Goal: Task Accomplishment & Management: Manage account settings

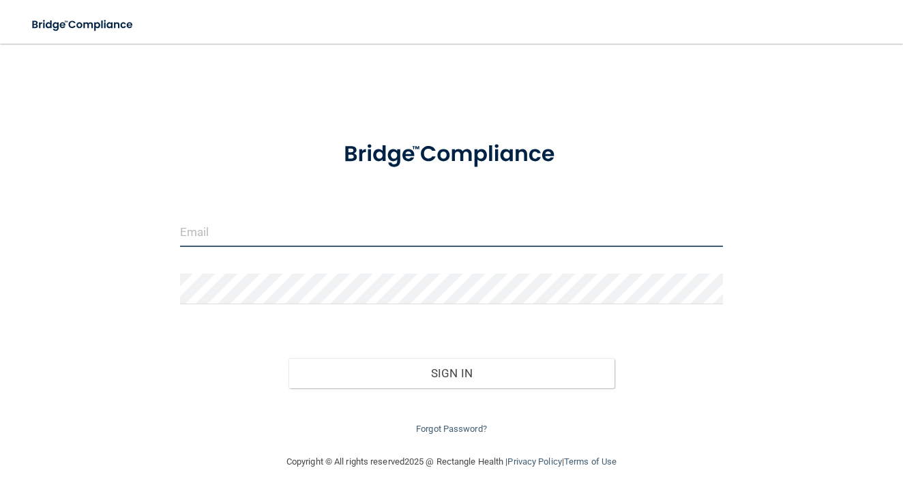
click at [232, 241] on input "email" at bounding box center [451, 231] width 543 height 31
type input "[EMAIL_ADDRESS][DOMAIN_NAME]"
click at [288, 358] on button "Sign In" at bounding box center [451, 373] width 326 height 30
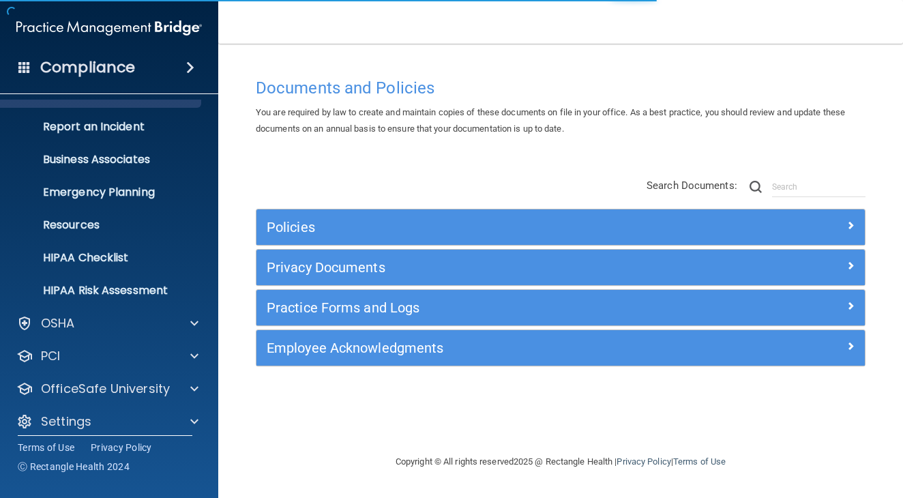
scroll to position [68, 0]
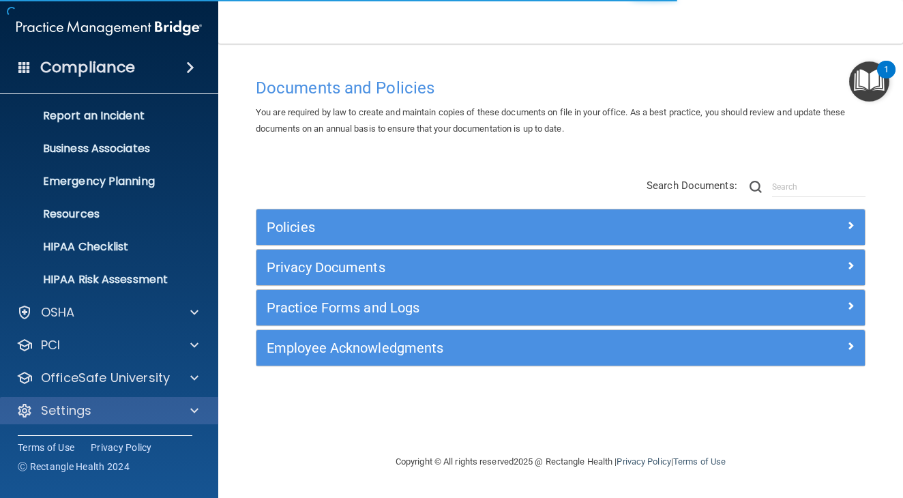
click at [98, 419] on div "Settings" at bounding box center [109, 410] width 219 height 27
click at [177, 402] on div at bounding box center [192, 410] width 34 height 16
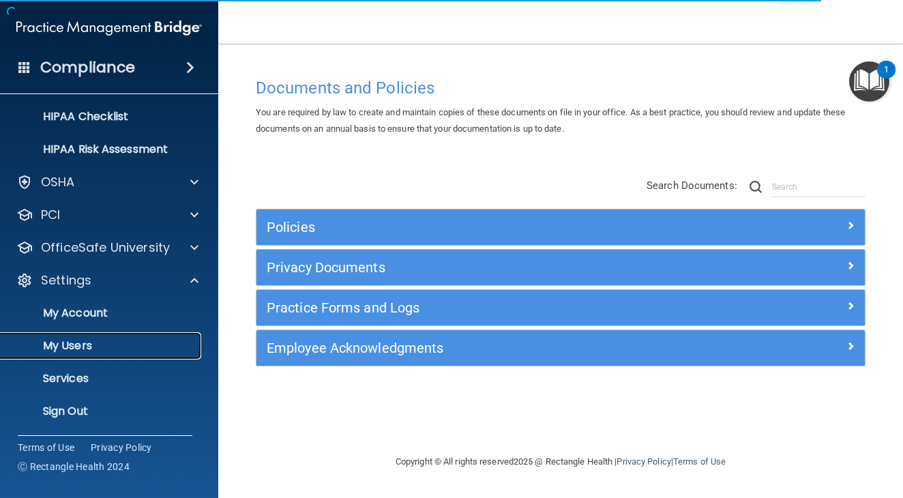
click at [112, 342] on p "My Users" at bounding box center [102, 346] width 186 height 14
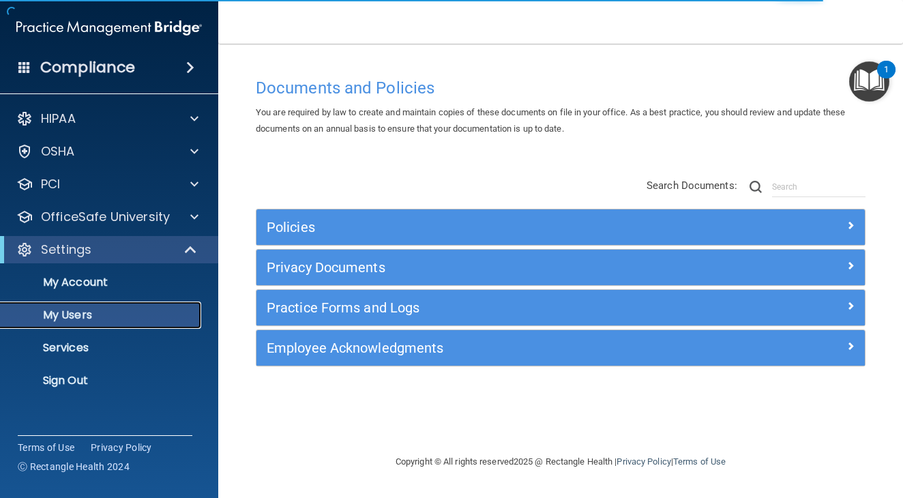
select select "20"
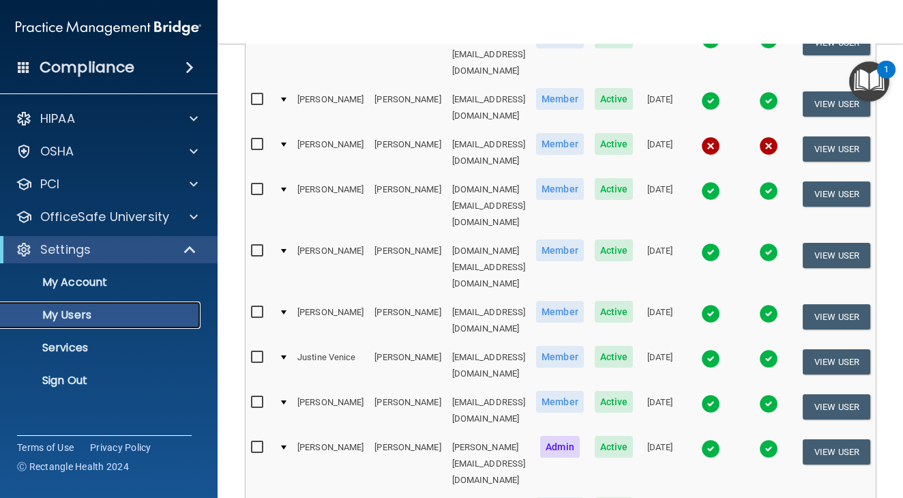
scroll to position [409, 0]
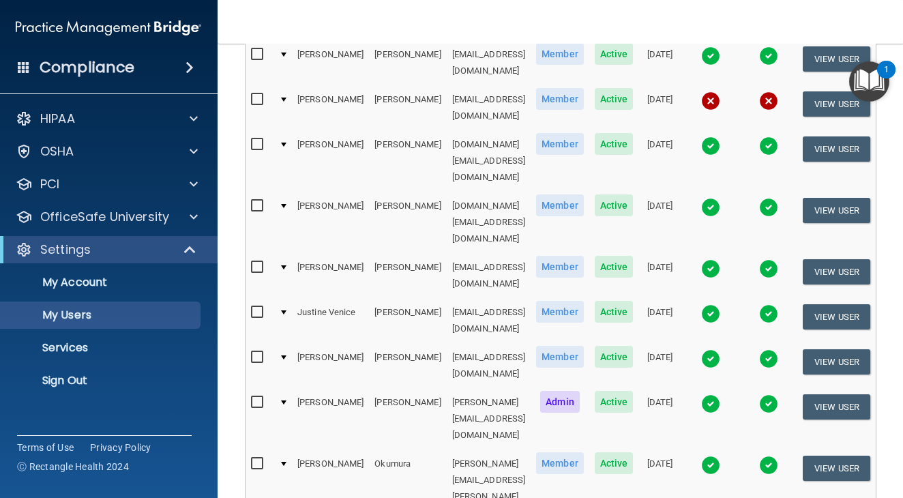
drag, startPoint x: 370, startPoint y: 346, endPoint x: 516, endPoint y: 337, distance: 146.8
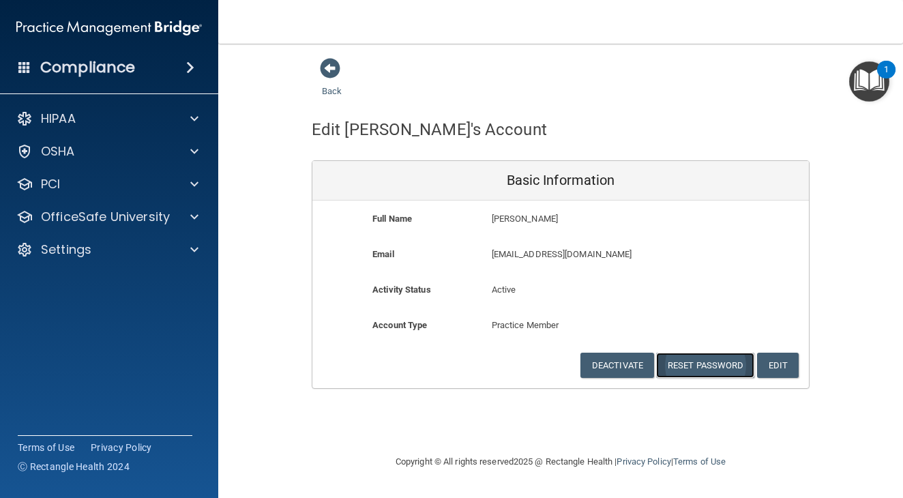
click at [675, 357] on button "Reset Password" at bounding box center [705, 364] width 98 height 25
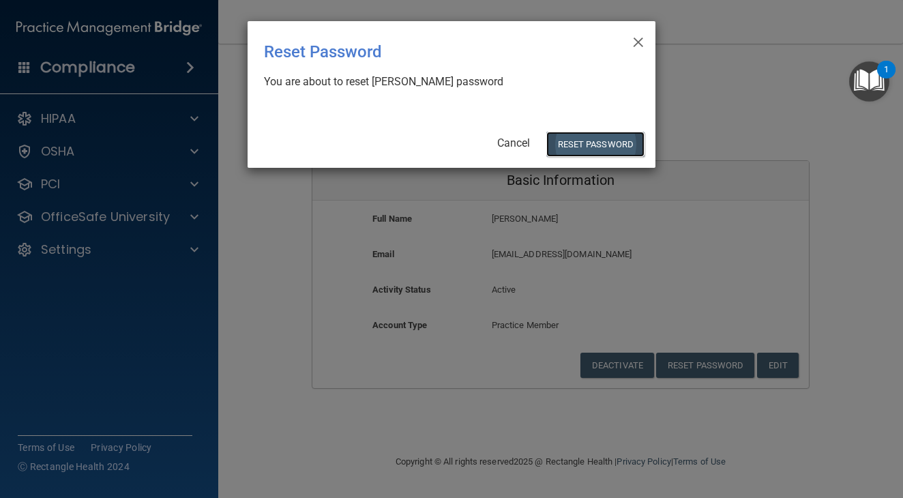
click at [631, 148] on button "Reset Password" at bounding box center [595, 144] width 98 height 25
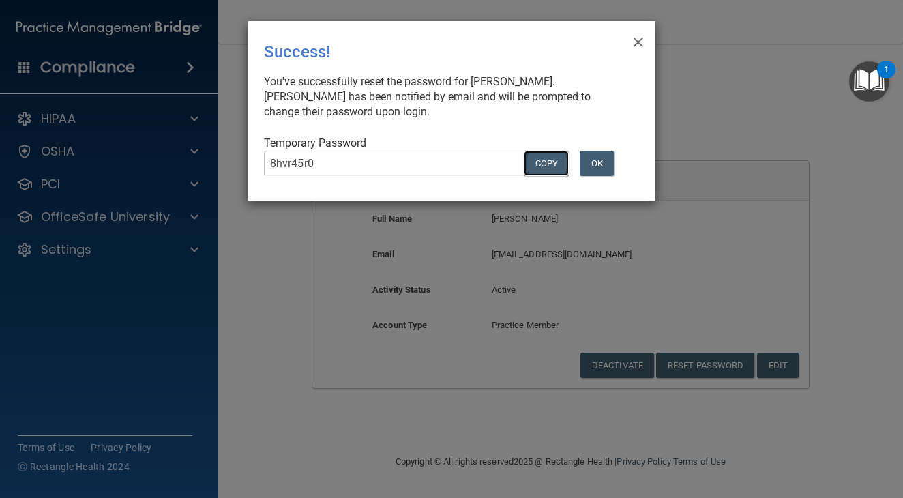
click at [539, 162] on button "COPY" at bounding box center [546, 163] width 45 height 25
click at [592, 166] on button "OK" at bounding box center [596, 163] width 34 height 25
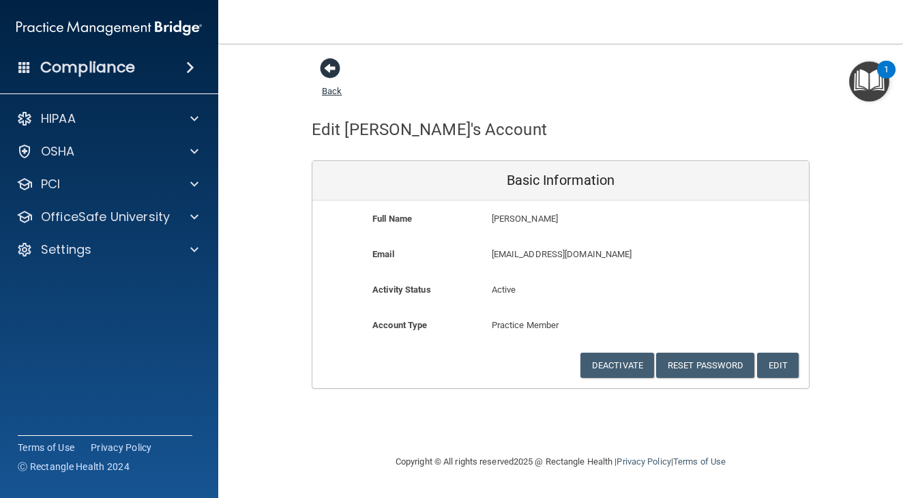
click at [326, 69] on span at bounding box center [330, 68] width 20 height 20
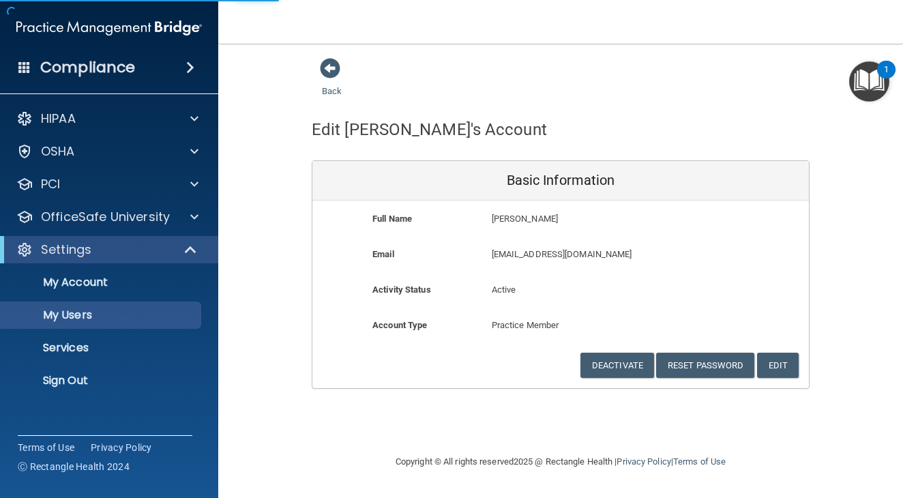
select select "20"
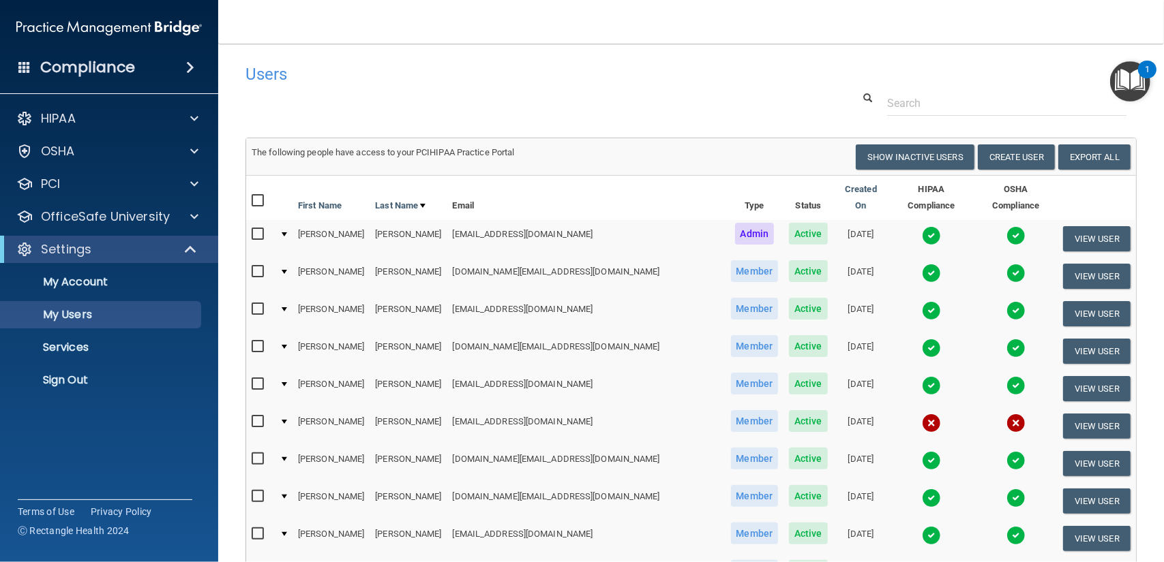
click at [86, 78] on div "Compliance" at bounding box center [109, 67] width 218 height 30
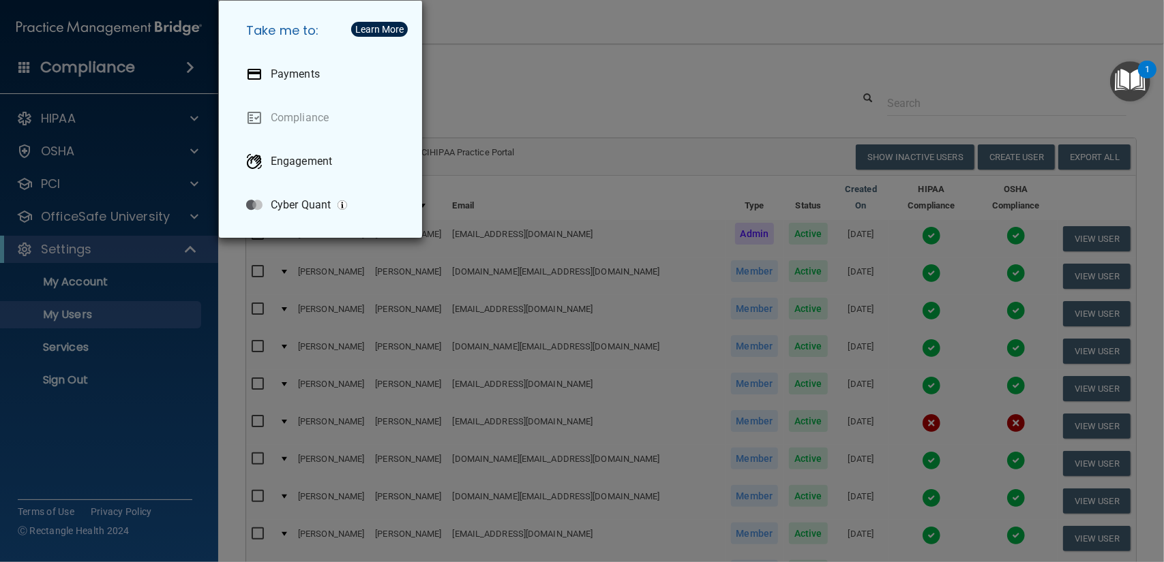
drag, startPoint x: 109, startPoint y: 78, endPoint x: 119, endPoint y: 76, distance: 9.6
click at [110, 78] on div "Take me to: Payments Compliance Engagement Cyber Quant" at bounding box center [582, 281] width 1164 height 562
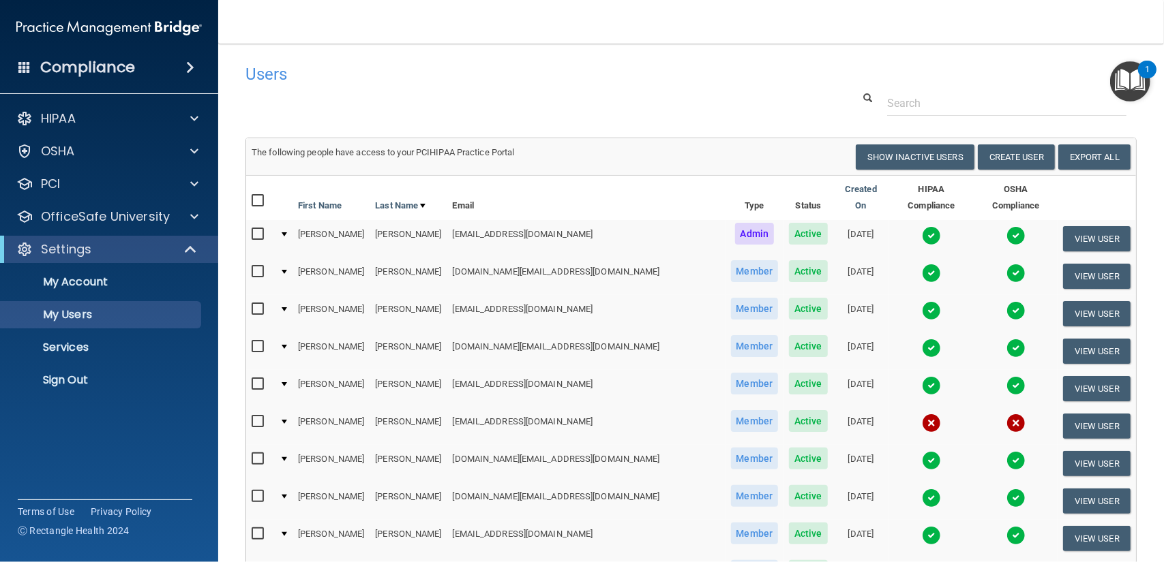
click at [65, 22] on img at bounding box center [108, 27] width 185 height 27
click at [68, 31] on img at bounding box center [108, 27] width 185 height 27
click at [80, 126] on div "HIPAA" at bounding box center [90, 118] width 169 height 16
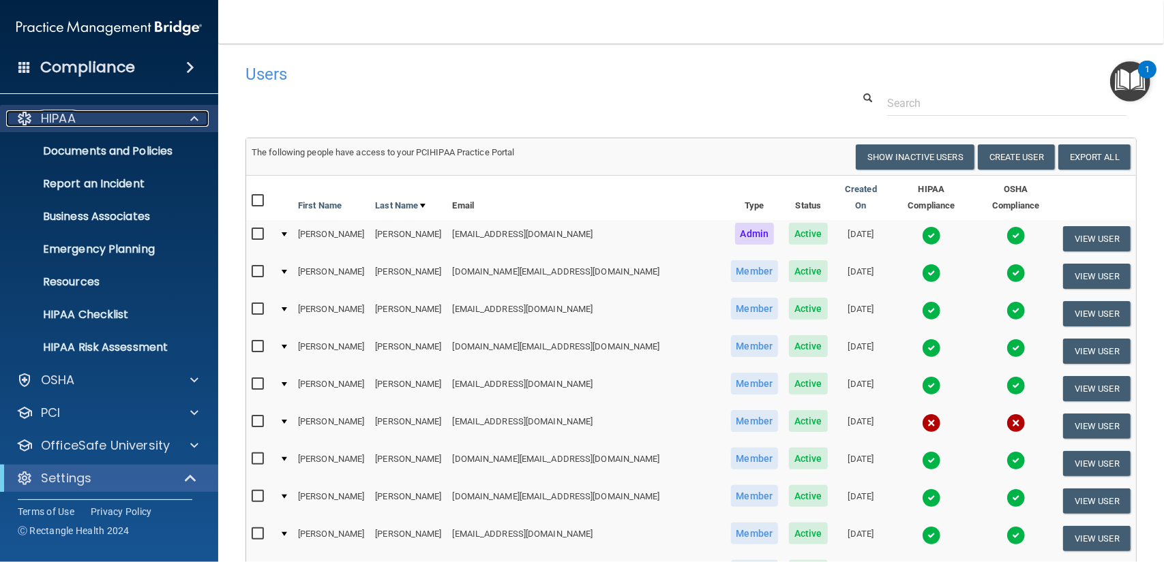
click at [87, 123] on div "HIPAA" at bounding box center [90, 118] width 169 height 16
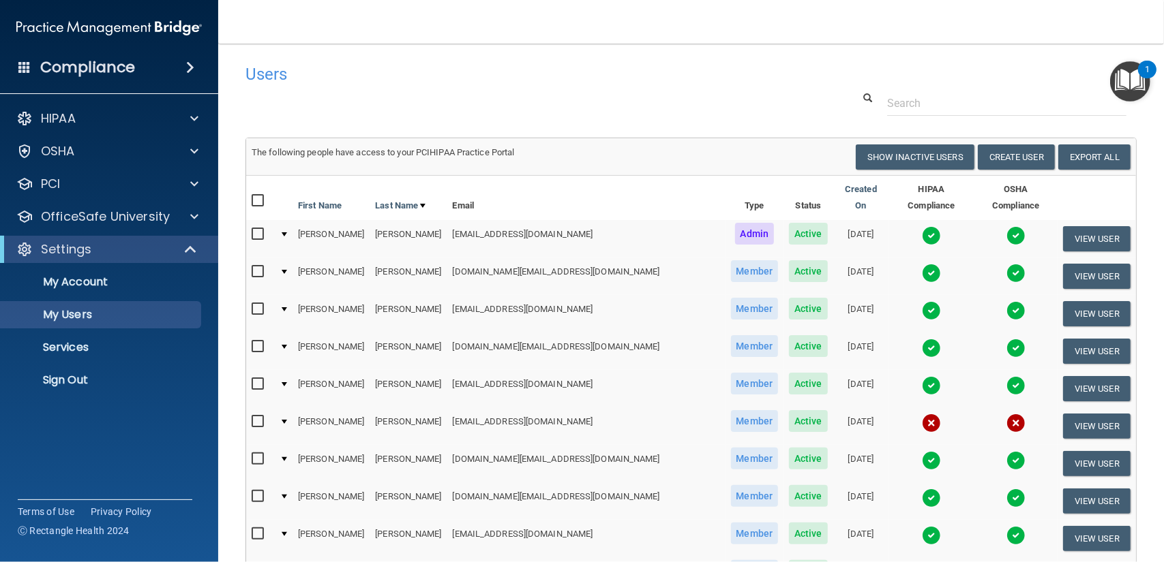
click at [504, 55] on main "Users Success! New user created. × Error! The user couldn't be created. × Succe…" at bounding box center [691, 303] width 946 height 519
click at [94, 60] on h4 "Compliance" at bounding box center [87, 67] width 95 height 19
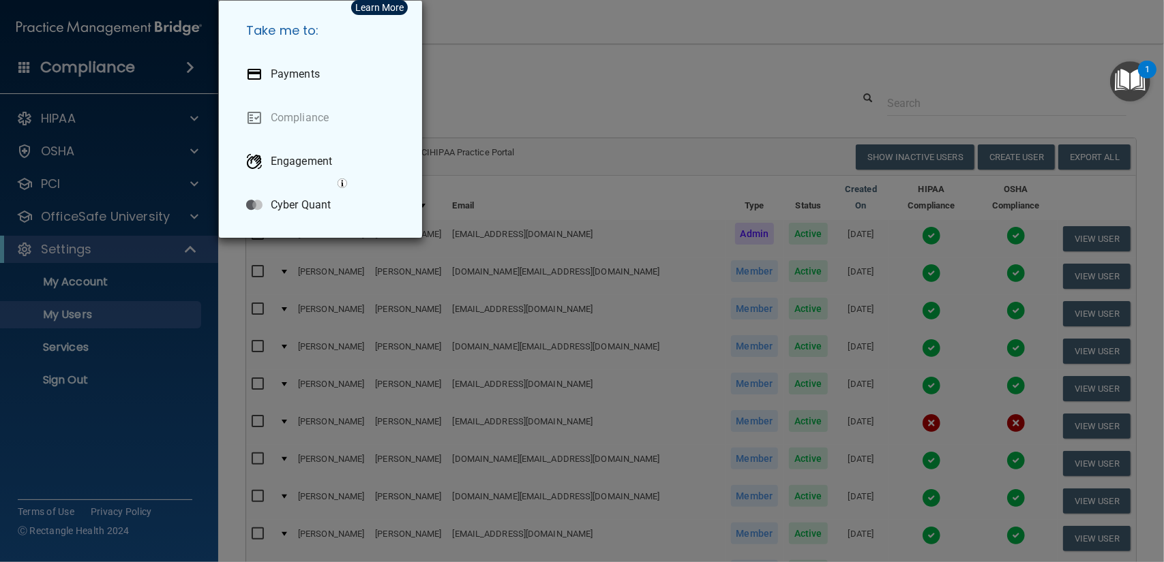
click at [210, 213] on div "Take me to: Payments Compliance Engagement Cyber Quant" at bounding box center [582, 281] width 1164 height 562
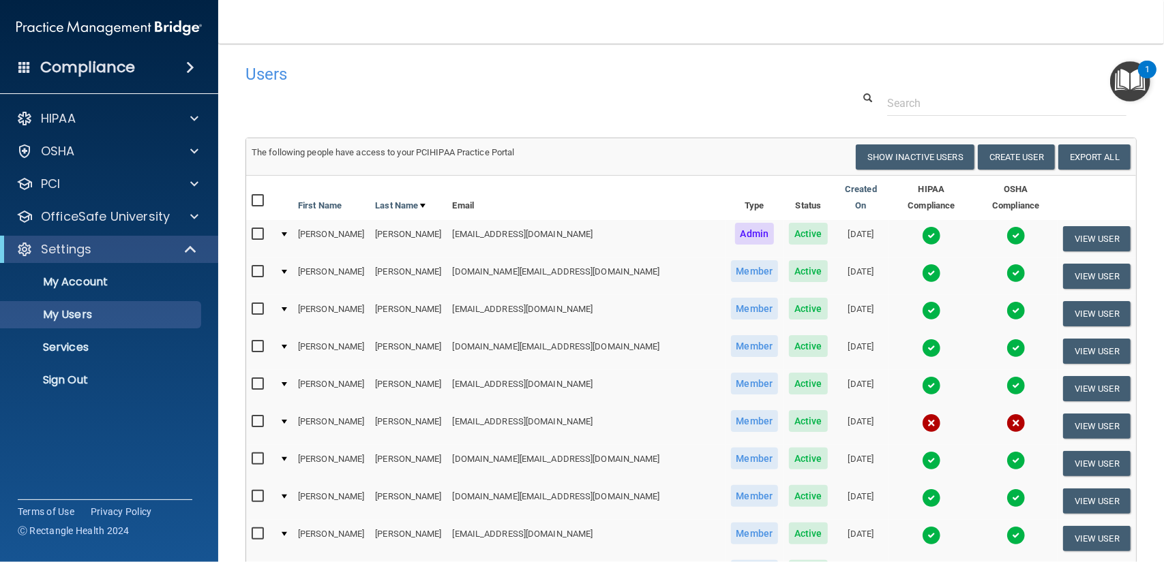
click at [902, 74] on div "1" at bounding box center [1147, 70] width 18 height 18
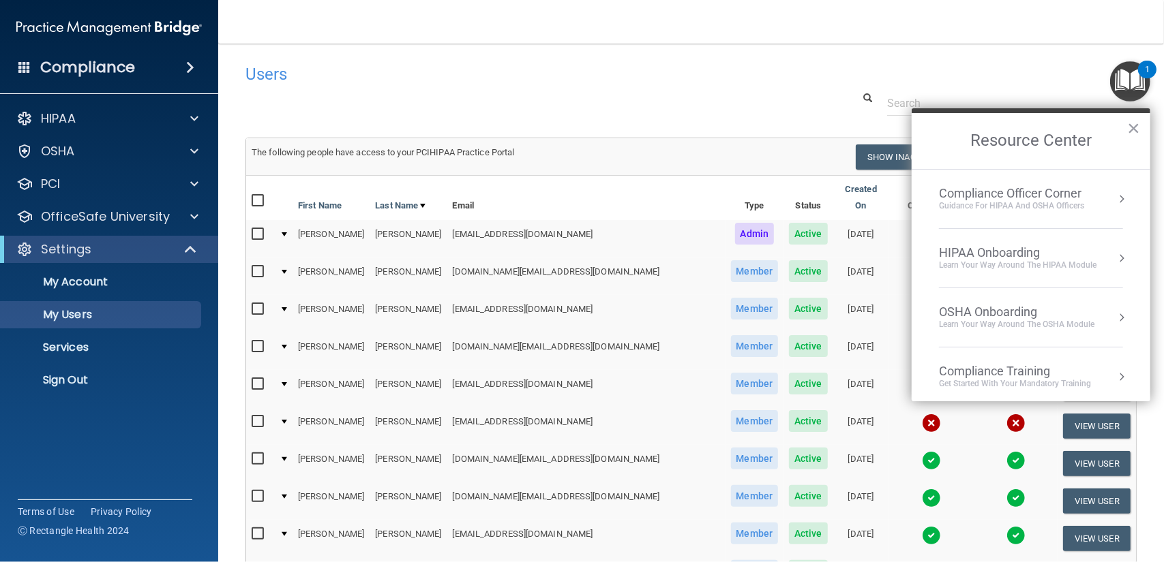
click at [764, 58] on div "Users" at bounding box center [691, 73] width 912 height 33
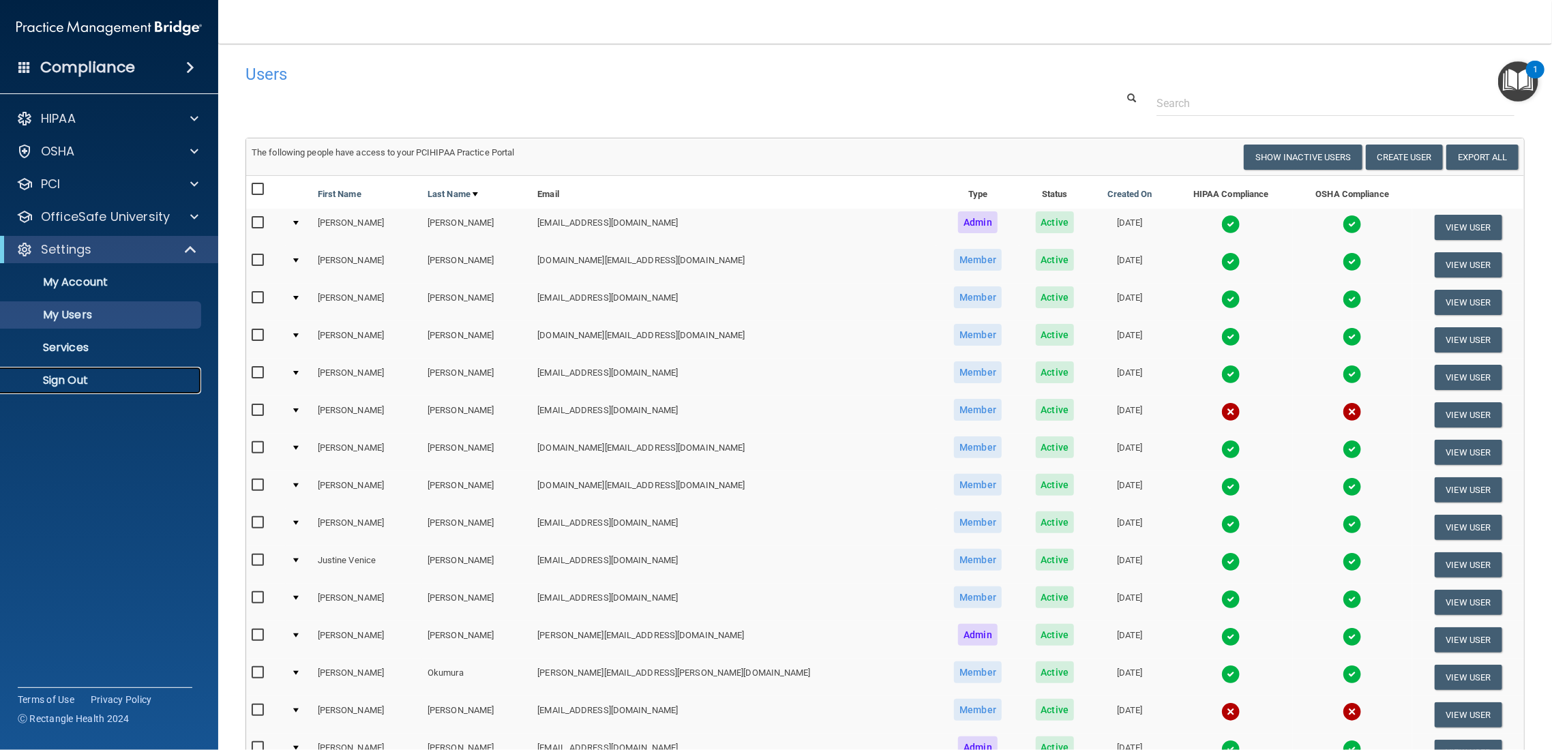
click at [55, 382] on p "Sign Out" at bounding box center [102, 381] width 186 height 14
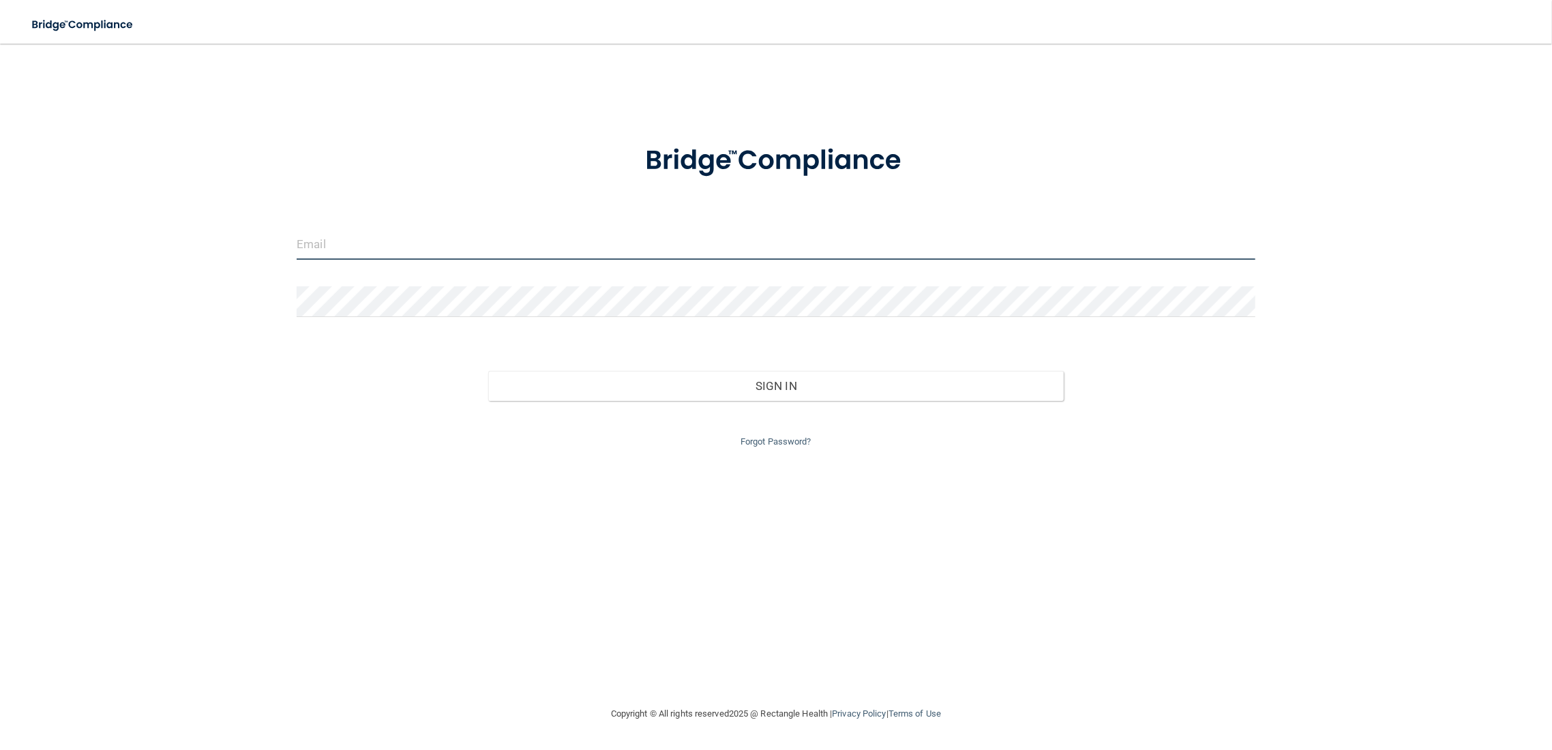
click at [333, 256] on input "email" at bounding box center [776, 244] width 958 height 31
type input "[EMAIL_ADDRESS][DOMAIN_NAME]"
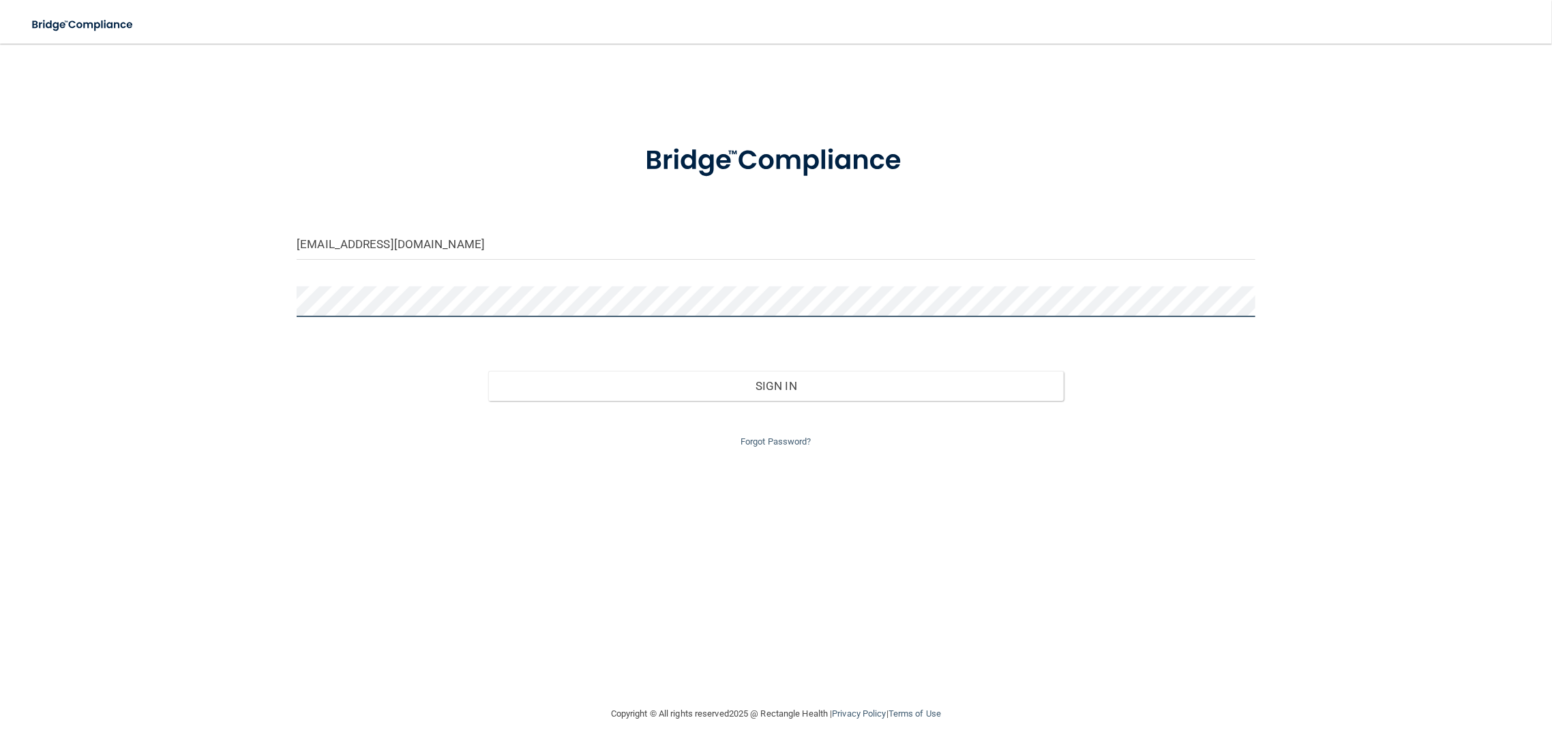
click at [488, 371] on button "Sign In" at bounding box center [775, 386] width 575 height 30
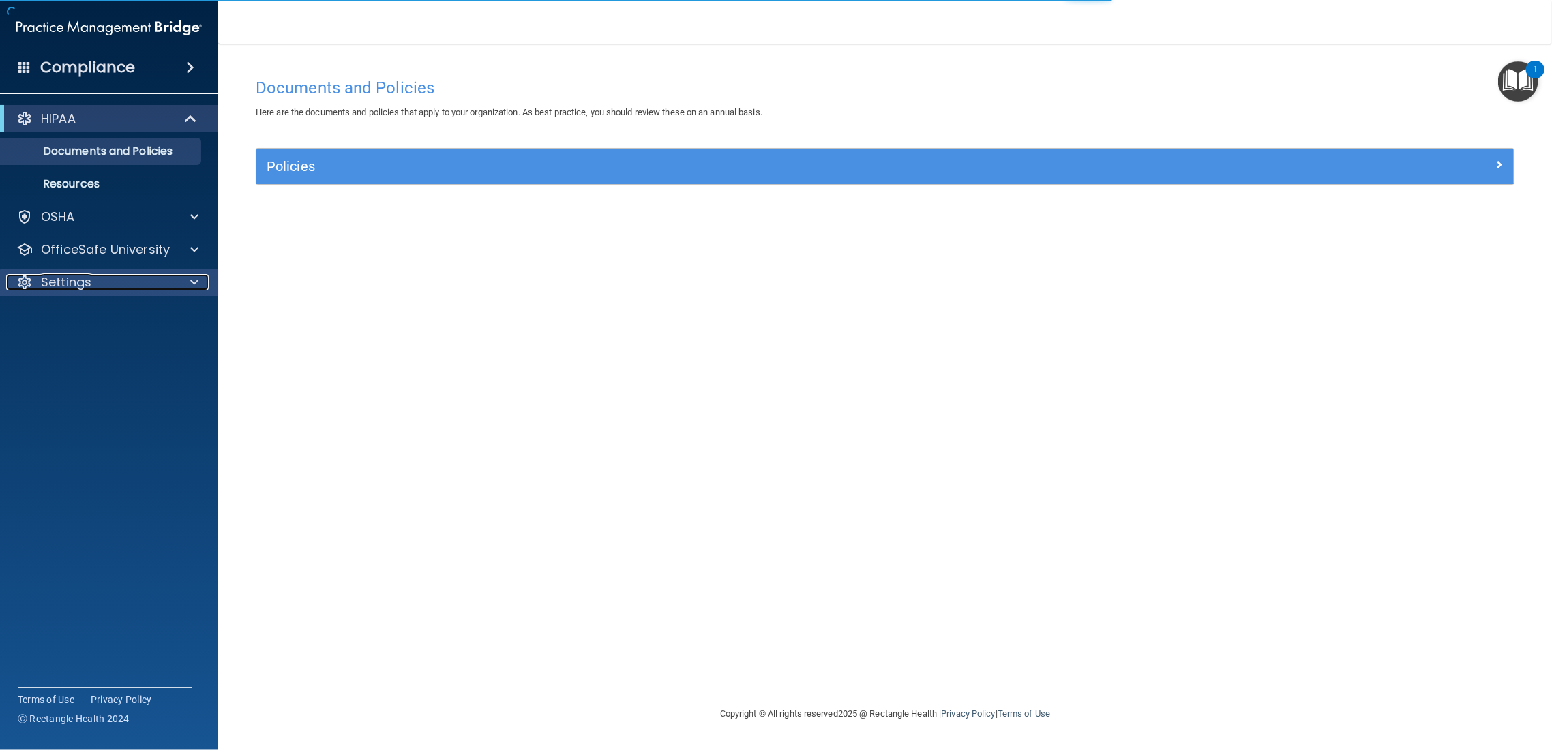
click at [57, 282] on p "Settings" at bounding box center [66, 282] width 50 height 16
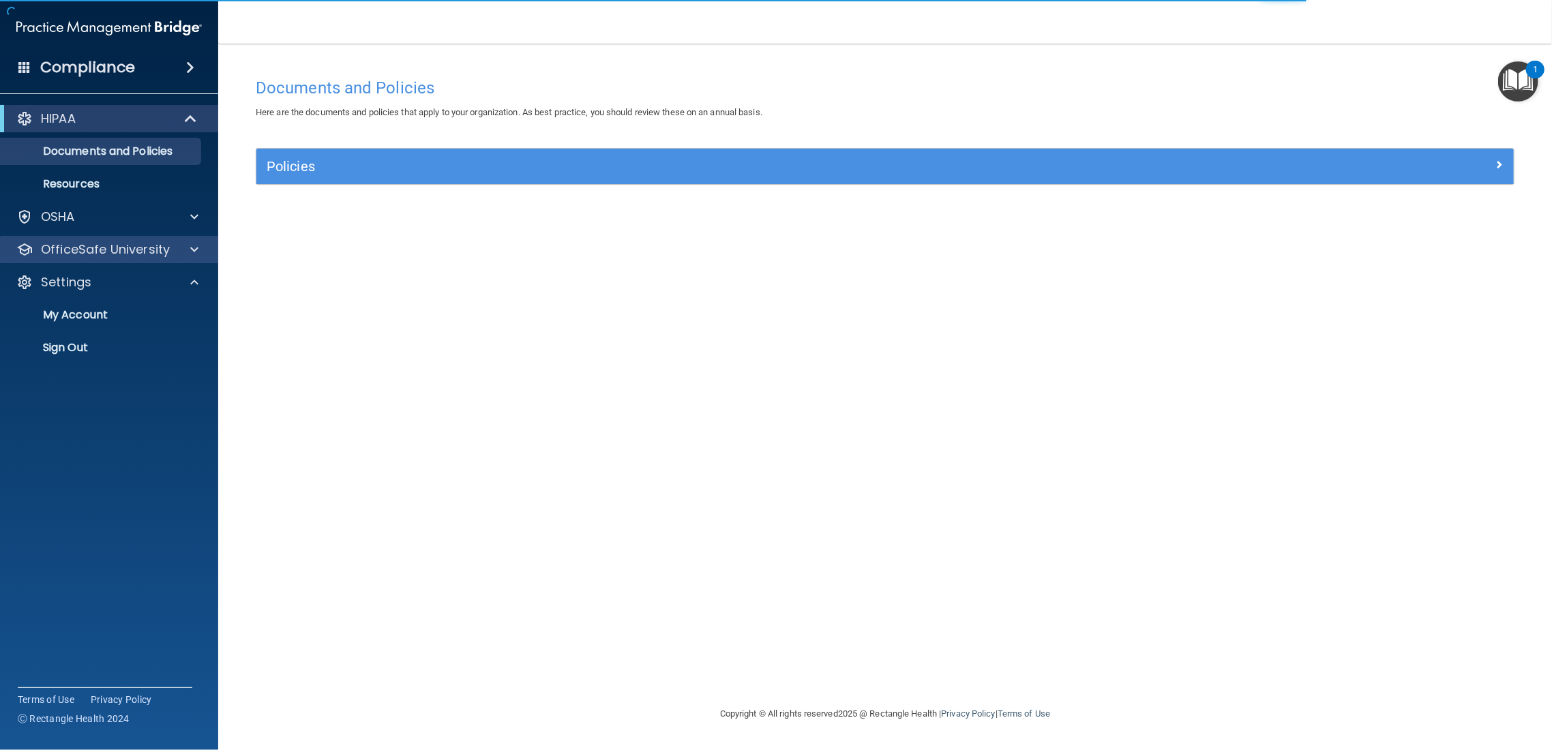
click at [88, 258] on div "OfficeSafe University" at bounding box center [109, 249] width 219 height 27
click at [110, 252] on p "OfficeSafe University" at bounding box center [105, 249] width 129 height 16
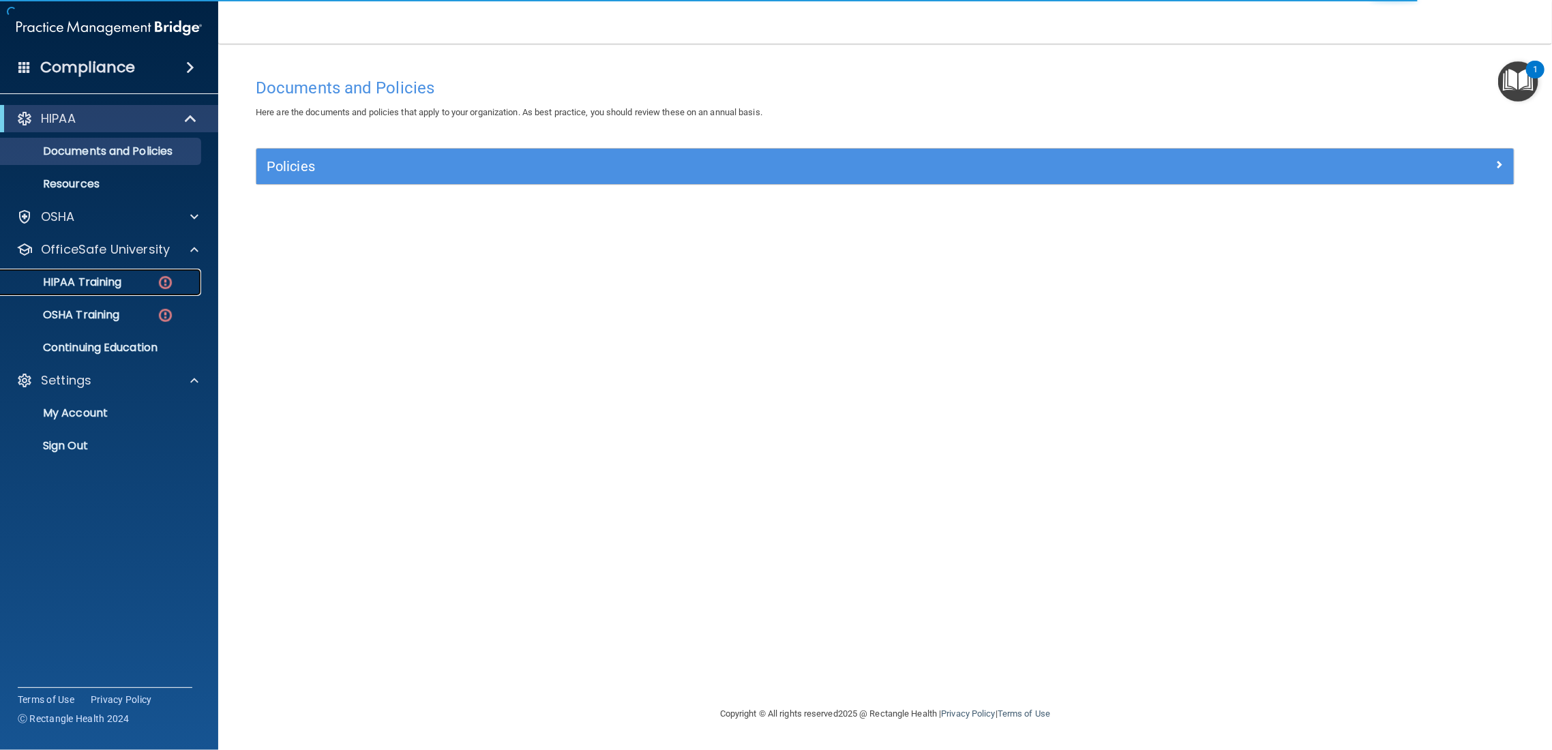
click at [109, 285] on p "HIPAA Training" at bounding box center [65, 282] width 112 height 14
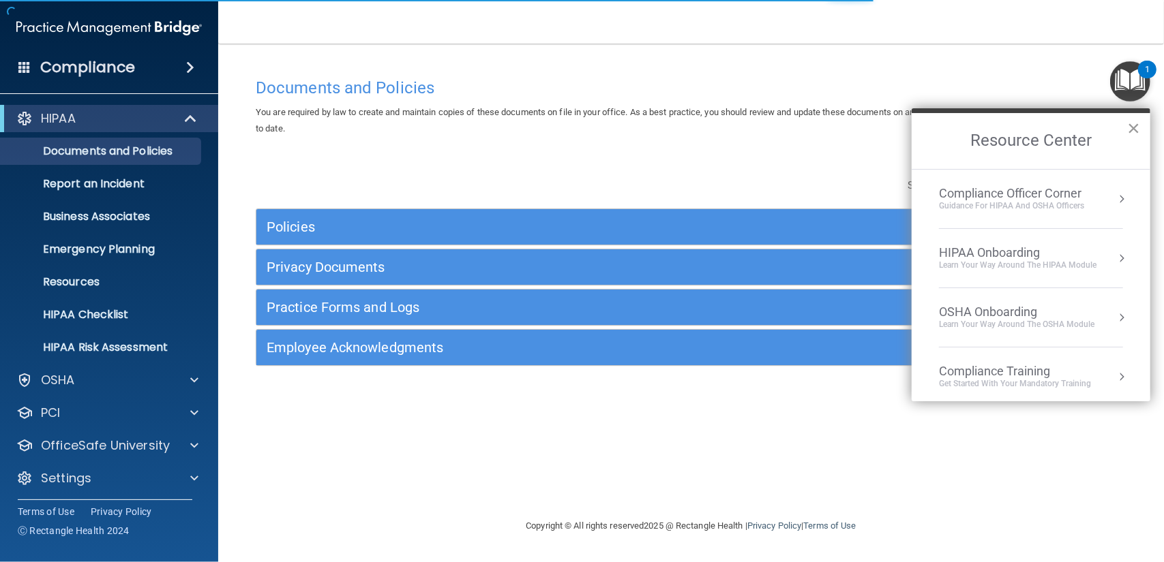
click at [1134, 130] on button "×" at bounding box center [1133, 128] width 13 height 22
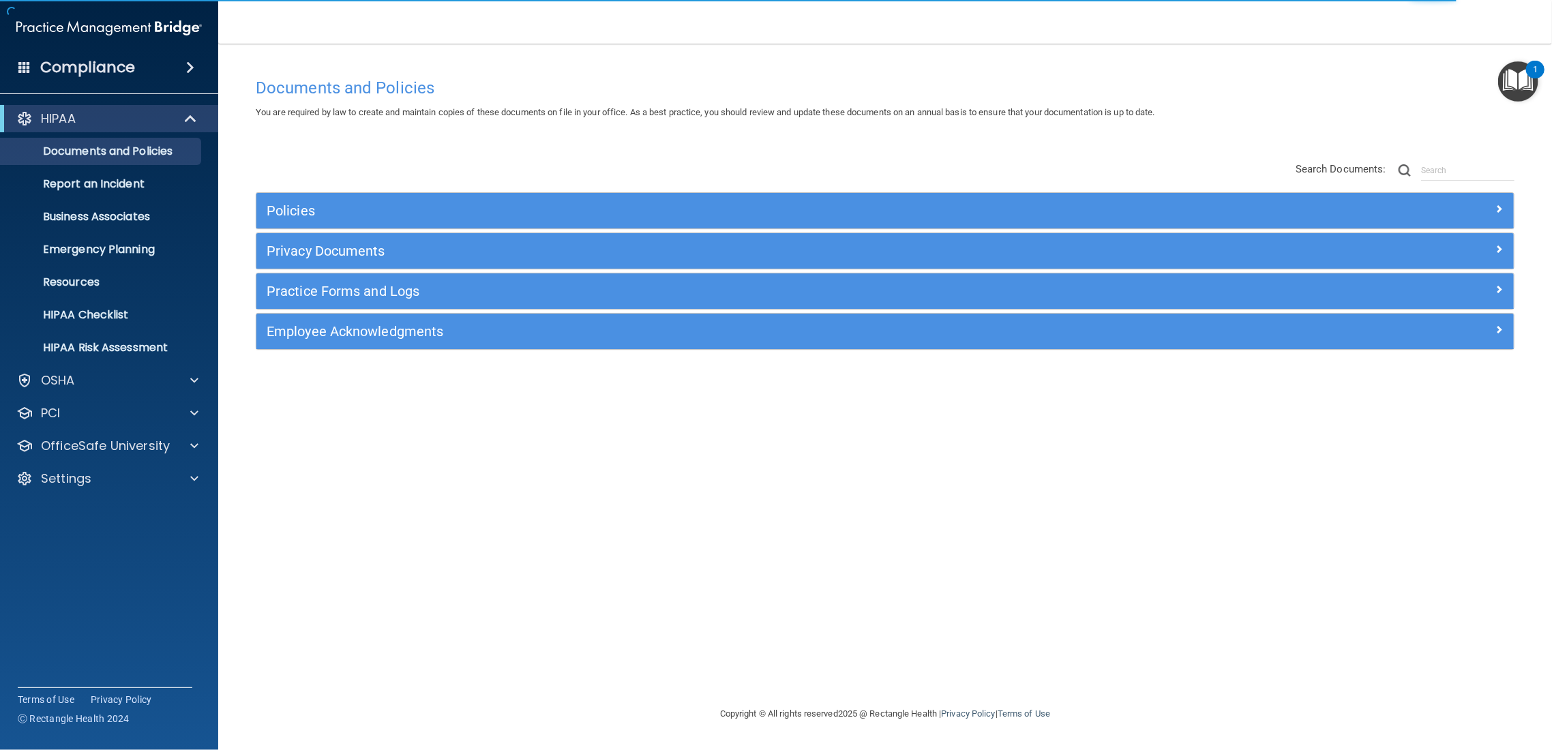
drag, startPoint x: 1125, startPoint y: 1, endPoint x: 997, endPoint y: 537, distance: 551.0
click at [1001, 538] on div "Documents and Policies You are required by law to create and maintain copies of…" at bounding box center [884, 388] width 1279 height 635
click at [96, 370] on div "OSHA" at bounding box center [109, 380] width 219 height 27
click at [85, 389] on div "OSHA" at bounding box center [109, 380] width 219 height 27
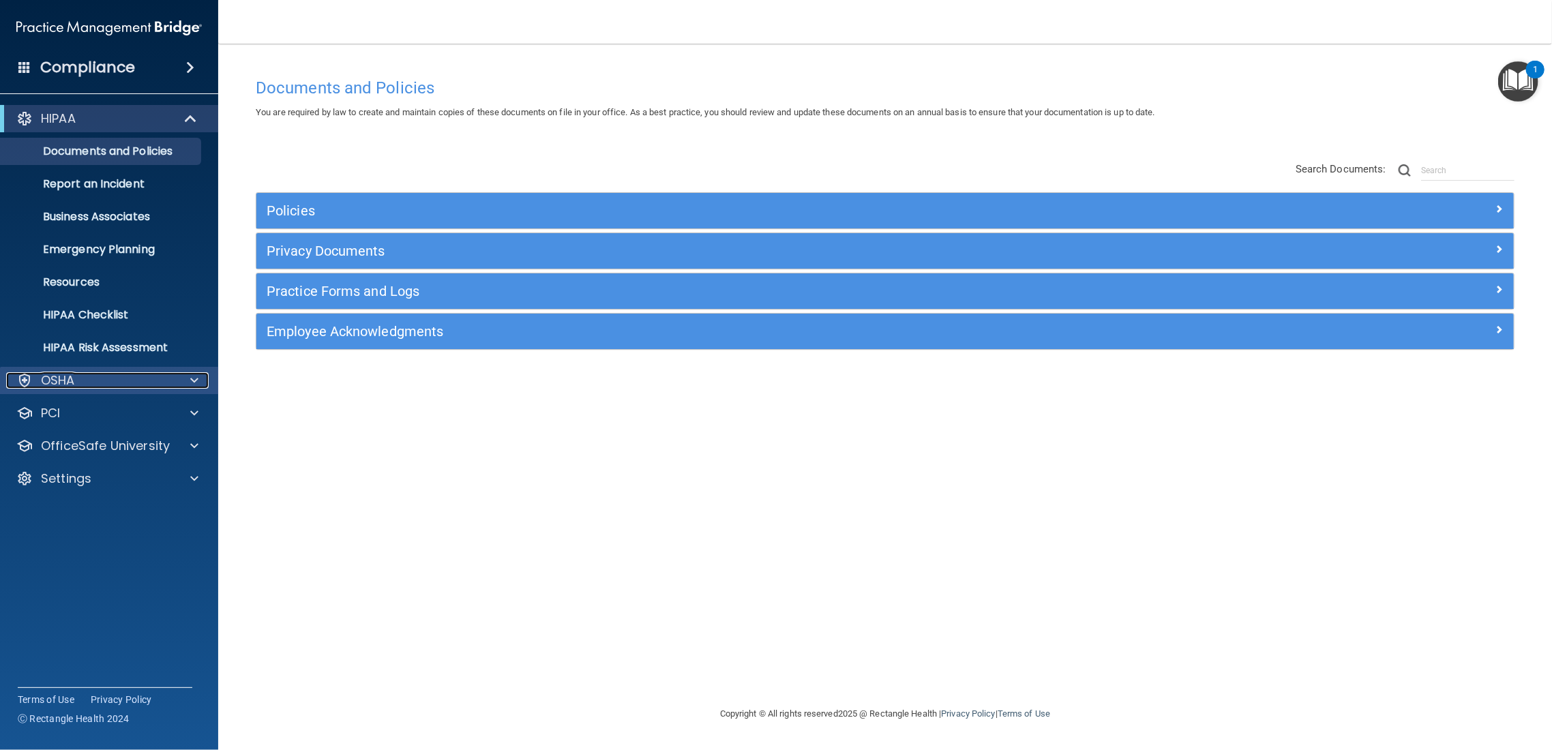
click at [63, 385] on p "OSHA" at bounding box center [58, 380] width 34 height 16
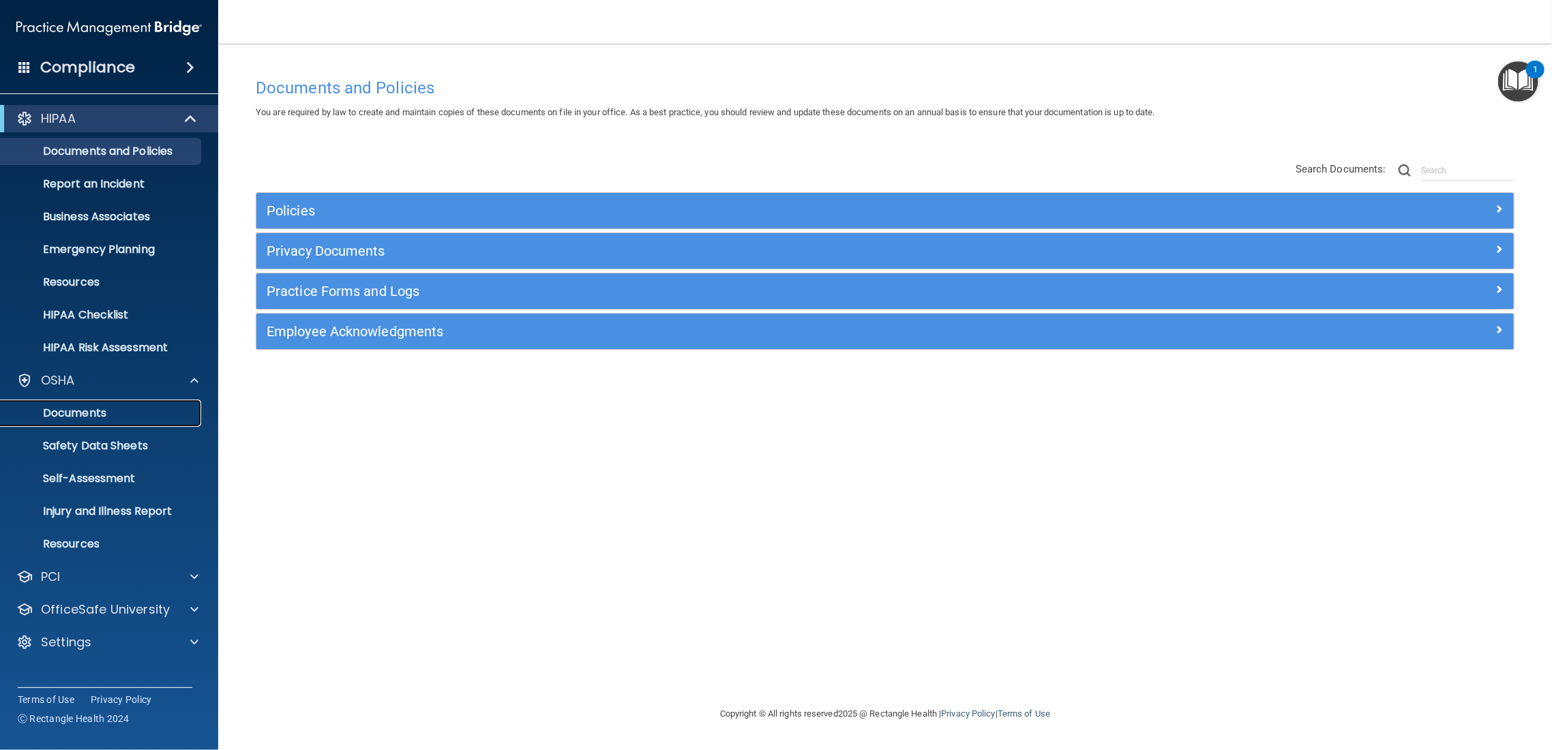
click at [72, 408] on p "Documents" at bounding box center [102, 413] width 186 height 14
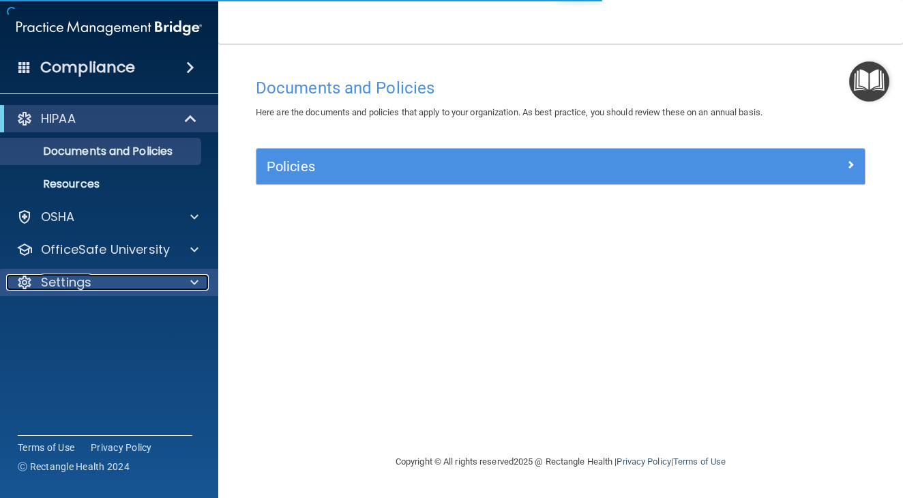
click at [144, 282] on div "Settings" at bounding box center [90, 282] width 169 height 16
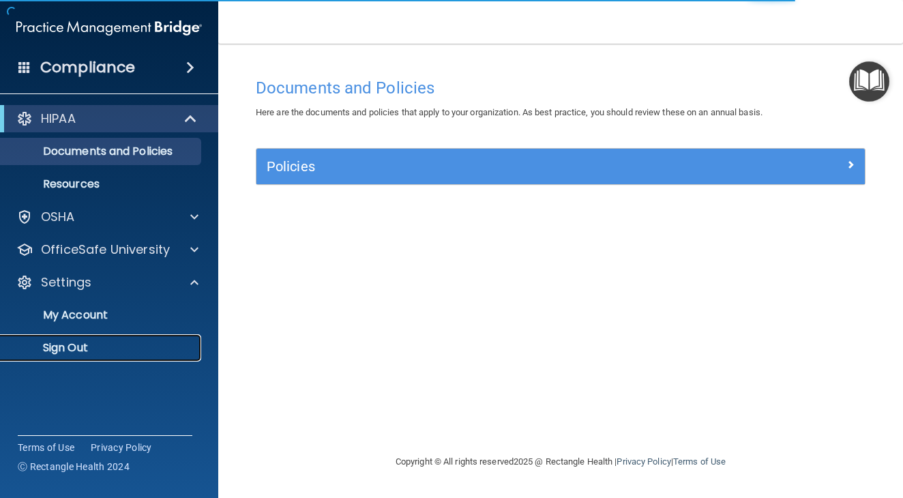
click at [97, 344] on p "Sign Out" at bounding box center [102, 348] width 186 height 14
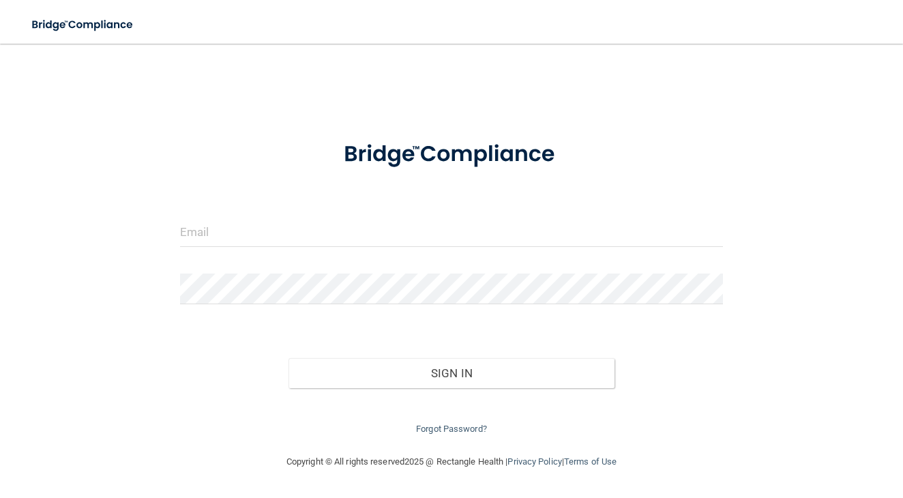
click at [572, 166] on img at bounding box center [450, 154] width 261 height 58
click at [458, 240] on input "email" at bounding box center [451, 231] width 543 height 31
type input "[EMAIL_ADDRESS][DOMAIN_NAME]"
